Goal: Information Seeking & Learning: Learn about a topic

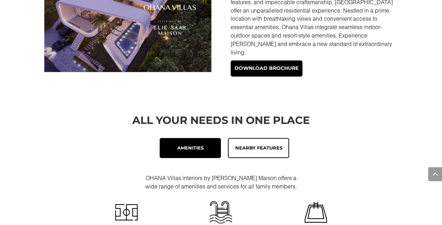
scroll to position [226, 0]
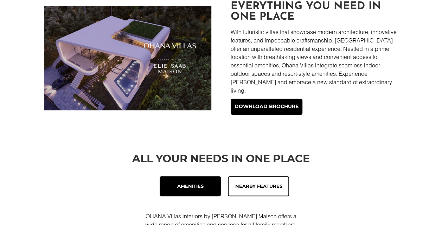
click at [252, 181] on div "Nearby Features" at bounding box center [258, 187] width 53 height 12
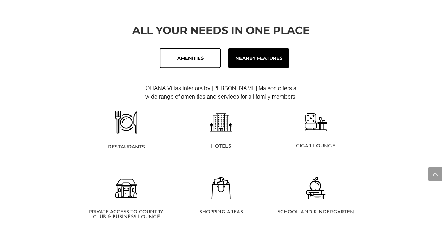
scroll to position [367, 0]
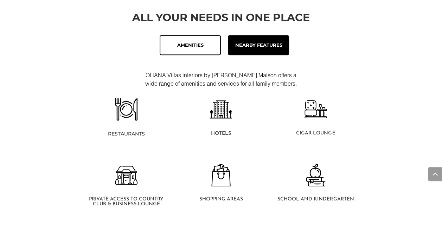
click at [162, 35] on div "Amenities" at bounding box center [190, 45] width 61 height 20
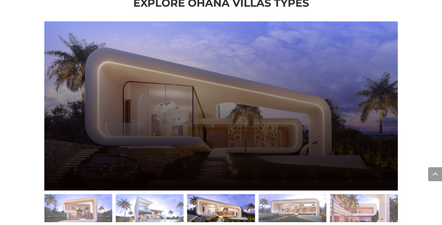
scroll to position [884, 0]
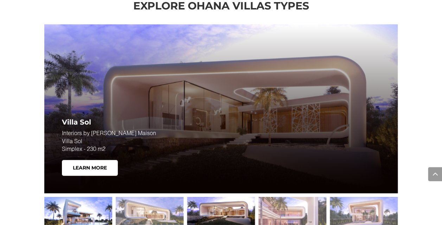
click at [86, 205] on div at bounding box center [78, 211] width 68 height 28
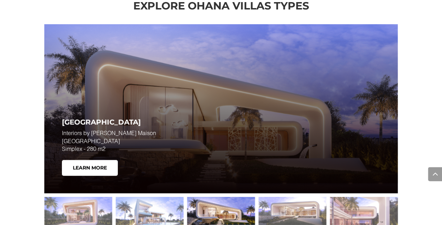
click at [212, 198] on div at bounding box center [221, 211] width 68 height 28
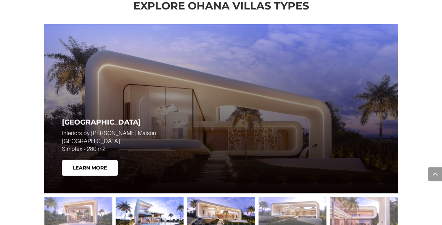
click at [145, 198] on div at bounding box center [150, 211] width 68 height 28
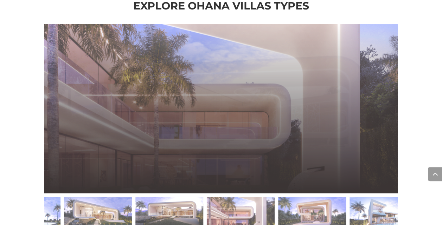
drag, startPoint x: 144, startPoint y: 194, endPoint x: 437, endPoint y: 199, distance: 293.7
click at [437, 199] on div "Explore Ohana Villas Types Villa Sol Interiors by ELIE SAAB Maison Villa Sol Si…" at bounding box center [221, 119] width 442 height 260
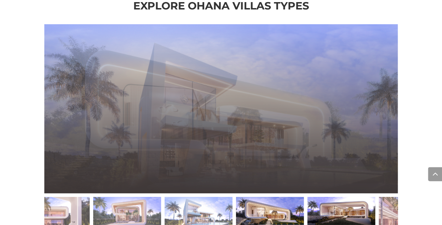
drag, startPoint x: 136, startPoint y: 195, endPoint x: 254, endPoint y: 196, distance: 118.5
click at [254, 197] on div at bounding box center [270, 211] width 68 height 28
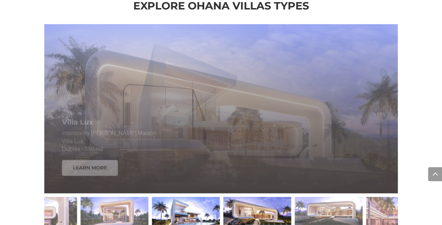
drag, startPoint x: 306, startPoint y: 194, endPoint x: 270, endPoint y: 193, distance: 35.9
click at [270, 197] on div at bounding box center [257, 211] width 68 height 28
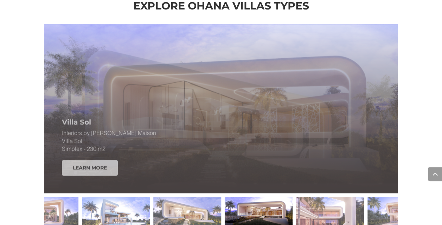
drag, startPoint x: 260, startPoint y: 200, endPoint x: 276, endPoint y: 202, distance: 17.0
click at [276, 202] on div at bounding box center [259, 211] width 68 height 28
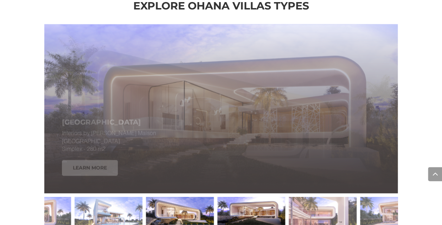
drag, startPoint x: 293, startPoint y: 200, endPoint x: 245, endPoint y: 195, distance: 47.3
click at [245, 197] on div at bounding box center [251, 211] width 68 height 28
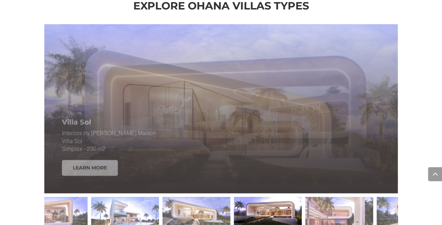
drag, startPoint x: 257, startPoint y: 196, endPoint x: 305, endPoint y: 197, distance: 47.5
click at [305, 197] on div at bounding box center [221, 211] width 354 height 35
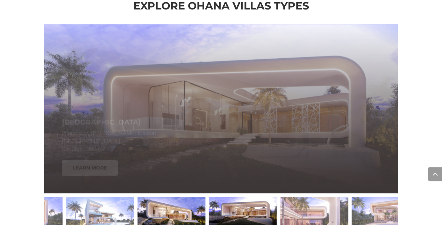
drag, startPoint x: 312, startPoint y: 196, endPoint x: 264, endPoint y: 196, distance: 47.1
click at [262, 197] on div at bounding box center [243, 211] width 68 height 28
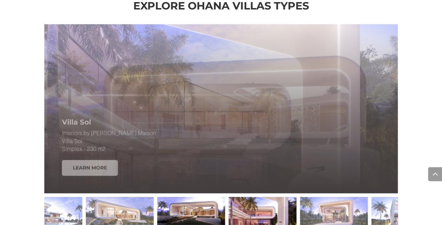
drag, startPoint x: 307, startPoint y: 200, endPoint x: 277, endPoint y: 199, distance: 30.2
click at [277, 199] on div at bounding box center [263, 211] width 68 height 28
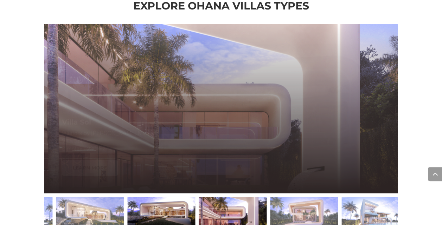
drag, startPoint x: 296, startPoint y: 198, endPoint x: 236, endPoint y: 198, distance: 59.8
click at [236, 198] on div at bounding box center [233, 211] width 68 height 28
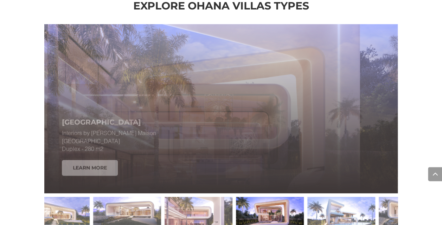
drag, startPoint x: 188, startPoint y: 199, endPoint x: 238, endPoint y: 200, distance: 49.2
click at [238, 200] on div at bounding box center [270, 211] width 68 height 28
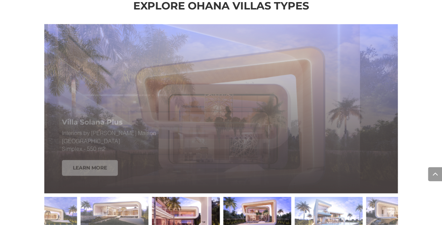
drag, startPoint x: 272, startPoint y: 199, endPoint x: 228, endPoint y: 199, distance: 44.0
click at [228, 199] on div at bounding box center [257, 211] width 68 height 28
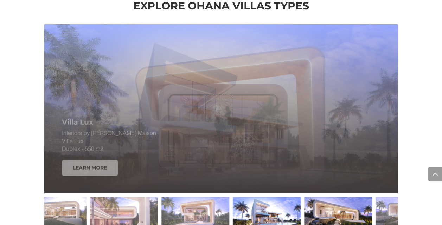
drag, startPoint x: 293, startPoint y: 203, endPoint x: 354, endPoint y: 206, distance: 61.3
click at [354, 206] on div at bounding box center [338, 211] width 68 height 28
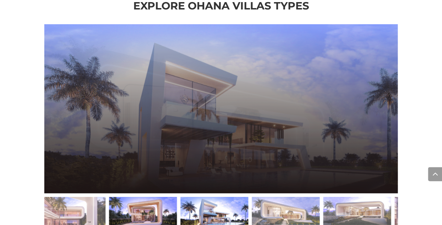
drag, startPoint x: 300, startPoint y: 199, endPoint x: 221, endPoint y: 198, distance: 78.8
click at [221, 198] on div at bounding box center [214, 211] width 68 height 28
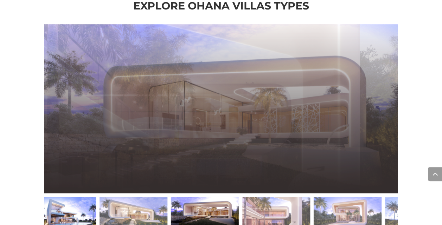
drag, startPoint x: 276, startPoint y: 201, endPoint x: 117, endPoint y: 195, distance: 159.0
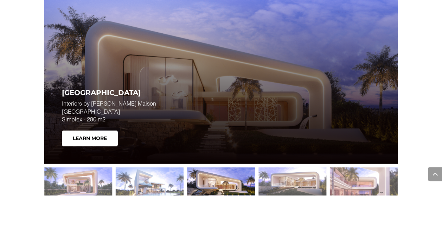
scroll to position [924, 0]
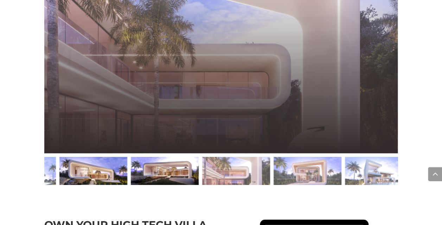
drag, startPoint x: 281, startPoint y: 163, endPoint x: 171, endPoint y: 172, distance: 110.4
click at [171, 172] on div at bounding box center [165, 171] width 68 height 28
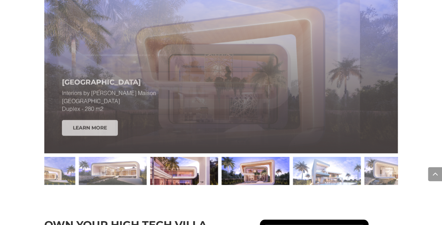
drag, startPoint x: 155, startPoint y: 169, endPoint x: 194, endPoint y: 169, distance: 39.0
click at [194, 169] on div at bounding box center [184, 171] width 68 height 28
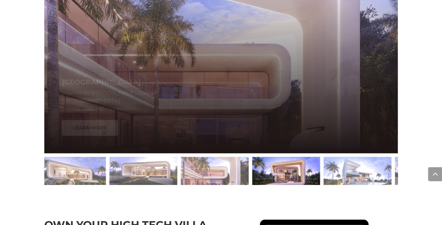
drag, startPoint x: 216, startPoint y: 156, endPoint x: 281, endPoint y: 155, distance: 65.1
click at [281, 157] on div at bounding box center [286, 171] width 68 height 28
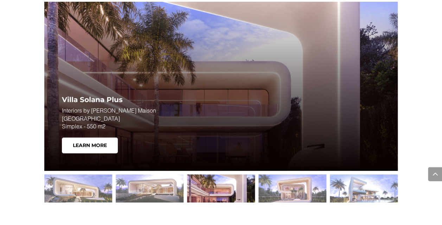
scroll to position [906, 0]
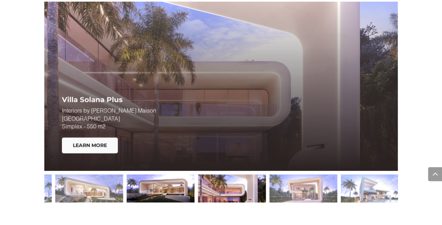
drag, startPoint x: 154, startPoint y: 185, endPoint x: 165, endPoint y: 175, distance: 14.5
click at [165, 175] on div at bounding box center [161, 189] width 68 height 28
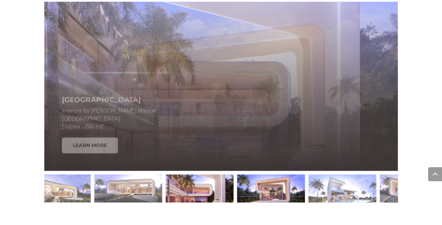
drag, startPoint x: 88, startPoint y: 134, endPoint x: 183, endPoint y: 173, distance: 103.0
click at [183, 173] on div at bounding box center [221, 188] width 354 height 35
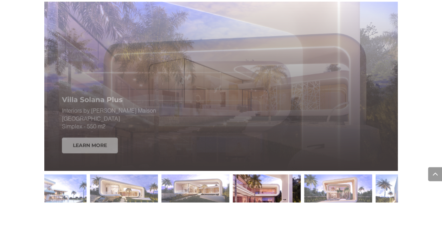
drag, startPoint x: 217, startPoint y: 181, endPoint x: 285, endPoint y: 187, distance: 67.8
click at [285, 187] on div at bounding box center [267, 189] width 68 height 28
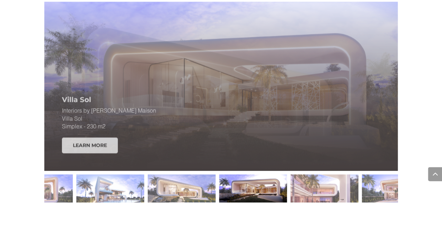
drag, startPoint x: 193, startPoint y: 183, endPoint x: 239, endPoint y: 181, distance: 45.7
click at [239, 181] on div at bounding box center [253, 189] width 68 height 28
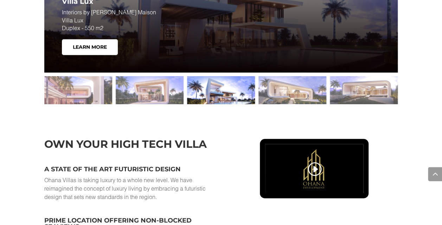
scroll to position [963, 0]
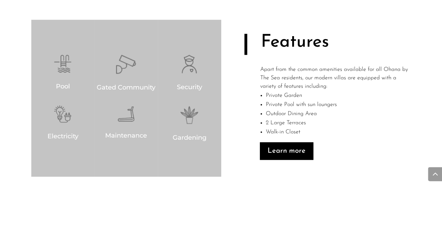
scroll to position [503, 0]
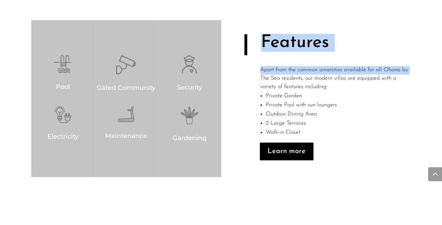
drag, startPoint x: 245, startPoint y: 48, endPoint x: 249, endPoint y: 79, distance: 30.8
click at [249, 79] on div "Features Apart from the common amenities available for all Ohana by The Sea res…" at bounding box center [316, 98] width 190 height 157
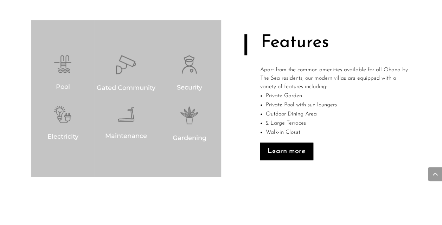
drag, startPoint x: 249, startPoint y: 79, endPoint x: 285, endPoint y: 108, distance: 46.5
click at [285, 108] on li "Private Pool with sun loungers" at bounding box center [338, 105] width 145 height 9
click at [246, 63] on div "Features Apart from the common amenities available for all Ohana by The Sea res…" at bounding box center [316, 98] width 190 height 157
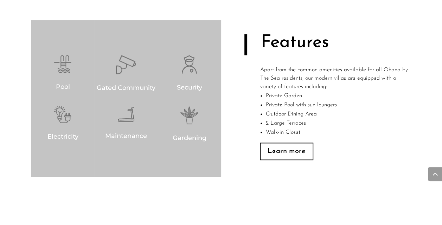
click at [288, 146] on link "Learn more" at bounding box center [286, 152] width 53 height 18
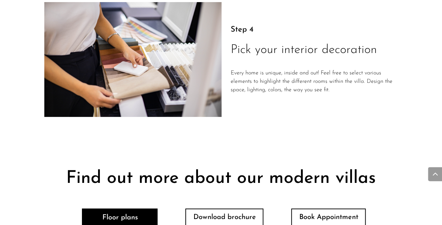
scroll to position [1378, 0]
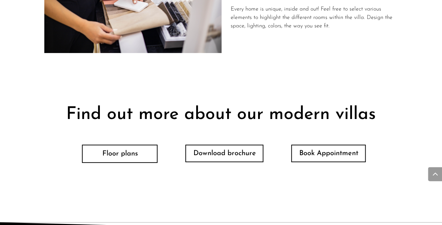
click at [136, 156] on link "Floor plans" at bounding box center [120, 154] width 76 height 18
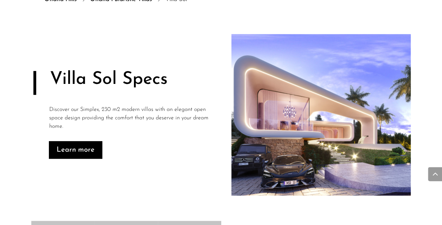
scroll to position [314, 0]
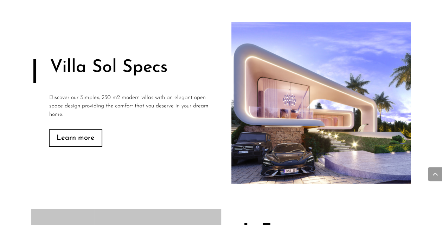
click at [87, 140] on link "Learn more" at bounding box center [75, 138] width 53 height 18
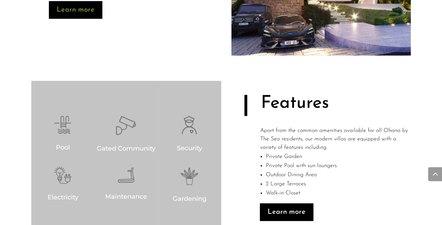
scroll to position [444, 0]
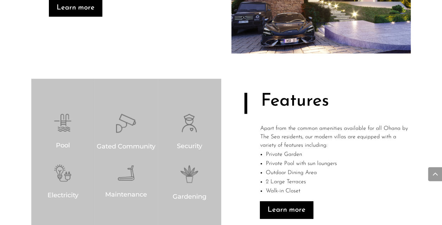
click at [319, 141] on p "Apart from the common amenities available for all Ohana by The Sea residents, o…" at bounding box center [335, 137] width 151 height 25
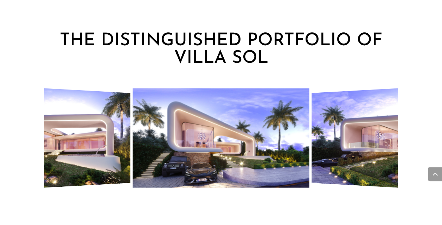
scroll to position [702, 0]
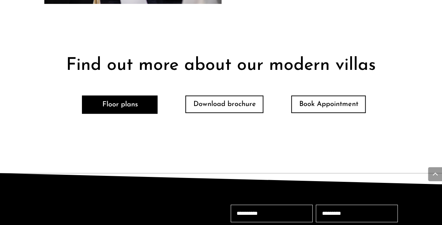
scroll to position [1428, 0]
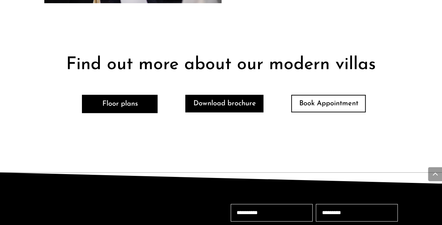
click at [238, 105] on link "Download brochure" at bounding box center [224, 104] width 78 height 18
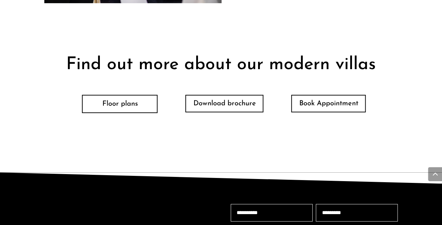
click at [124, 107] on link "Floor plans" at bounding box center [120, 104] width 76 height 18
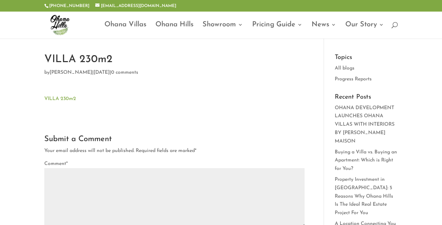
scroll to position [6, 0]
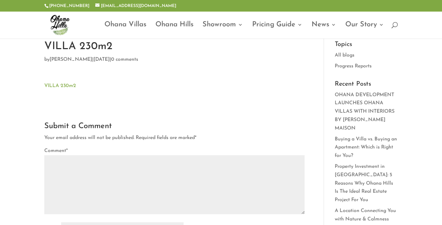
type textarea "*********"
type input "******"
type input "*******"
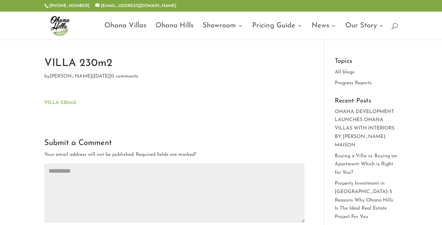
scroll to position [0, 0]
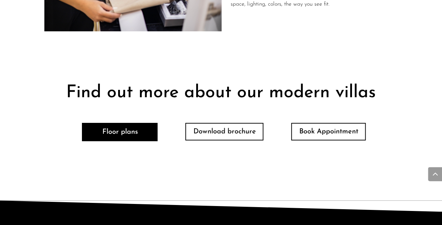
scroll to position [1399, 0]
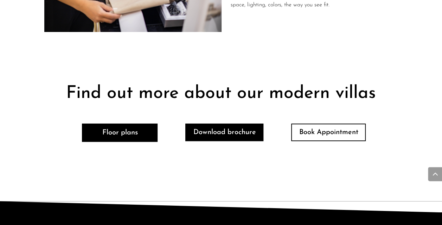
click at [229, 125] on link "Download brochure" at bounding box center [224, 133] width 78 height 18
click at [224, 132] on link "Download brochure" at bounding box center [224, 133] width 78 height 18
click at [220, 129] on link "Download brochure" at bounding box center [224, 133] width 78 height 18
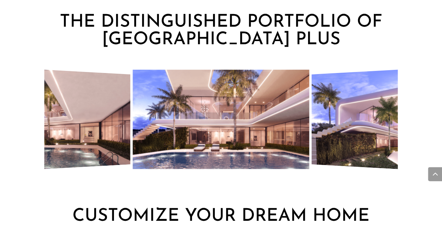
scroll to position [720, 0]
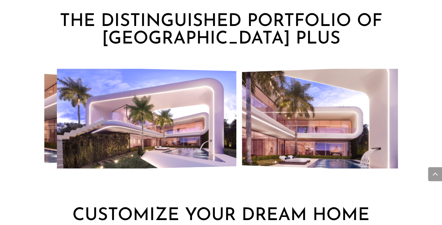
click at [56, 176] on div at bounding box center [221, 129] width 354 height 121
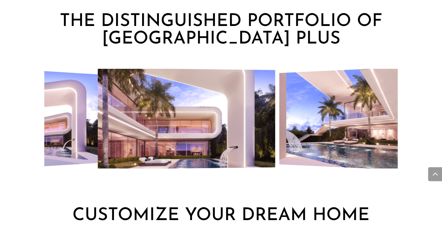
click at [88, 184] on div at bounding box center [221, 129] width 354 height 121
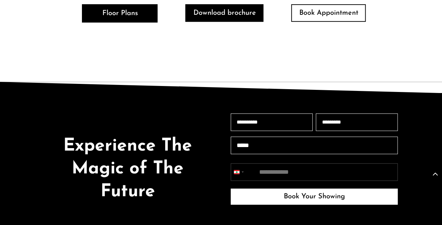
scroll to position [1492, 0]
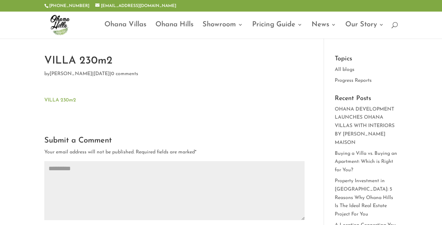
scroll to position [4, 0]
click at [65, 101] on link "VILLA 230m2" at bounding box center [60, 100] width 32 height 5
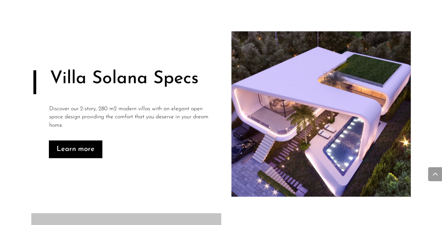
scroll to position [314, 0]
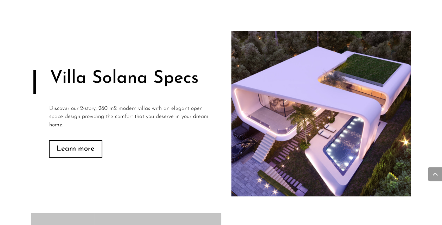
click at [83, 147] on link "Learn more" at bounding box center [75, 149] width 53 height 18
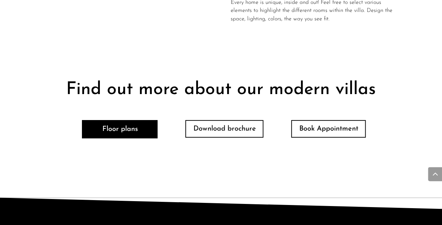
scroll to position [1380, 0]
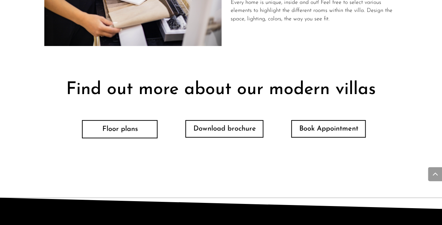
click at [115, 128] on link "Floor plans" at bounding box center [120, 129] width 76 height 18
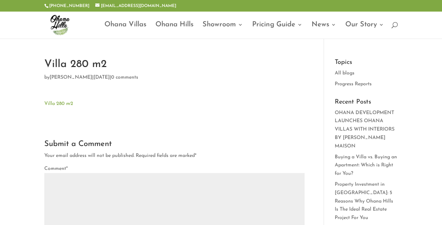
type textarea "*********"
type input "******"
type input "*******"
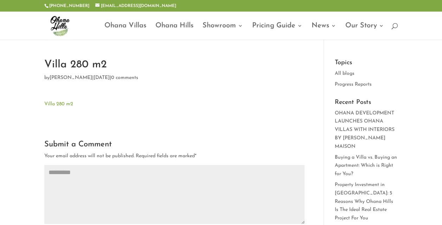
click at [52, 106] on link "Villa 280 m2" at bounding box center [58, 104] width 29 height 5
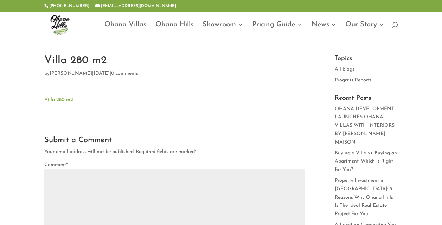
type textarea "*********"
type input "******"
type input "*******"
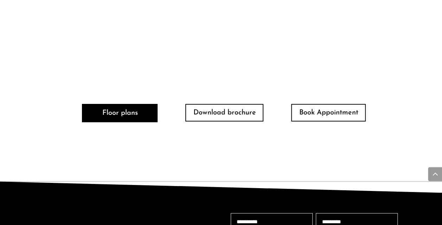
scroll to position [1388, 0]
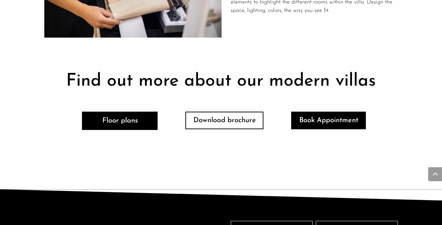
click at [303, 118] on link "Book Appointment" at bounding box center [328, 121] width 75 height 18
